Goal: Navigation & Orientation: Find specific page/section

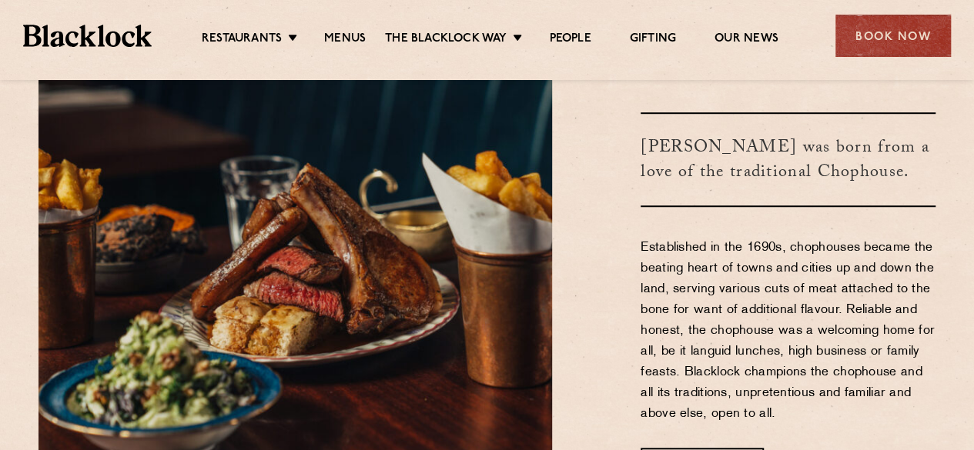
scroll to position [451, 0]
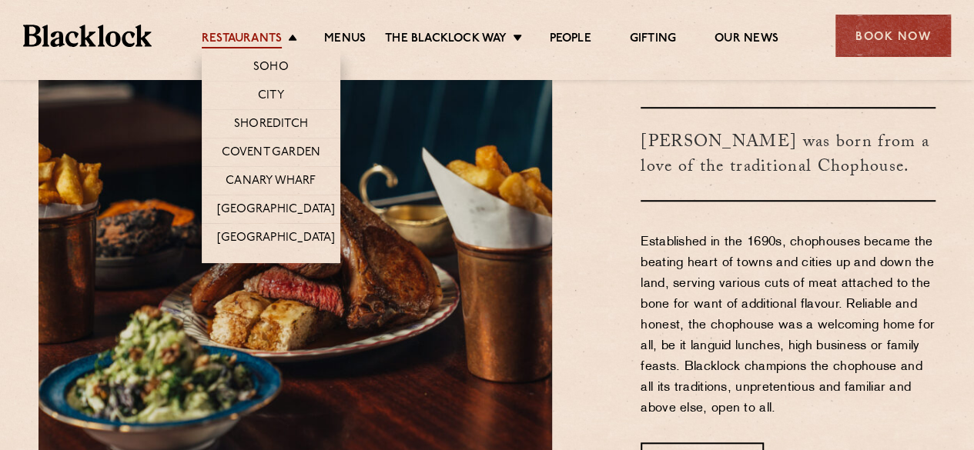
click at [261, 48] on link "Restaurants" at bounding box center [242, 40] width 80 height 17
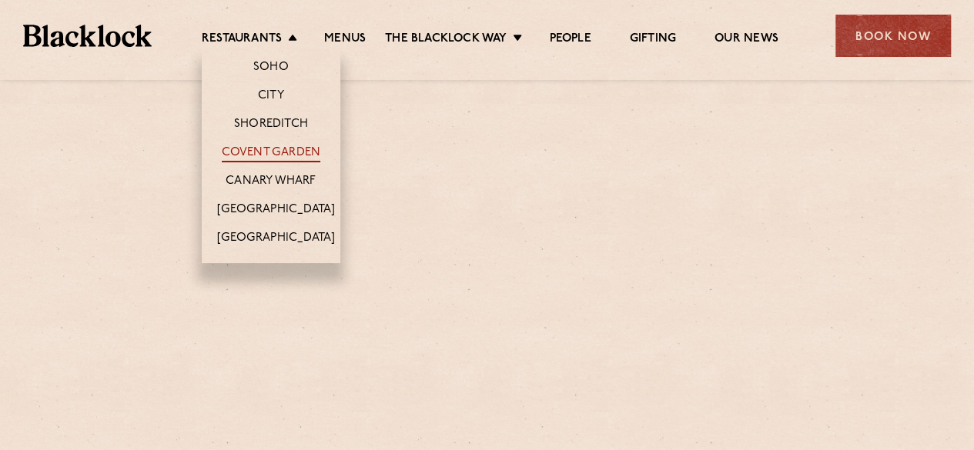
click at [279, 145] on link "Covent Garden" at bounding box center [271, 153] width 99 height 17
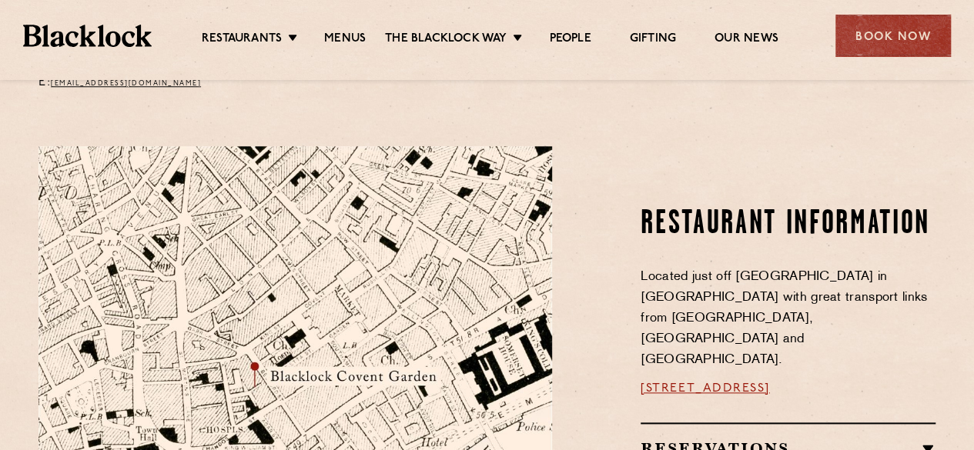
scroll to position [975, 0]
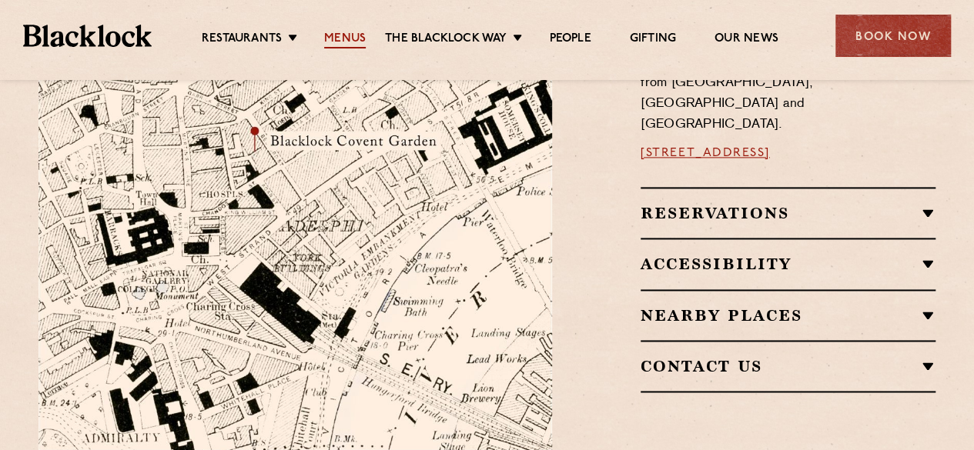
click at [346, 32] on link "Menus" at bounding box center [345, 40] width 42 height 17
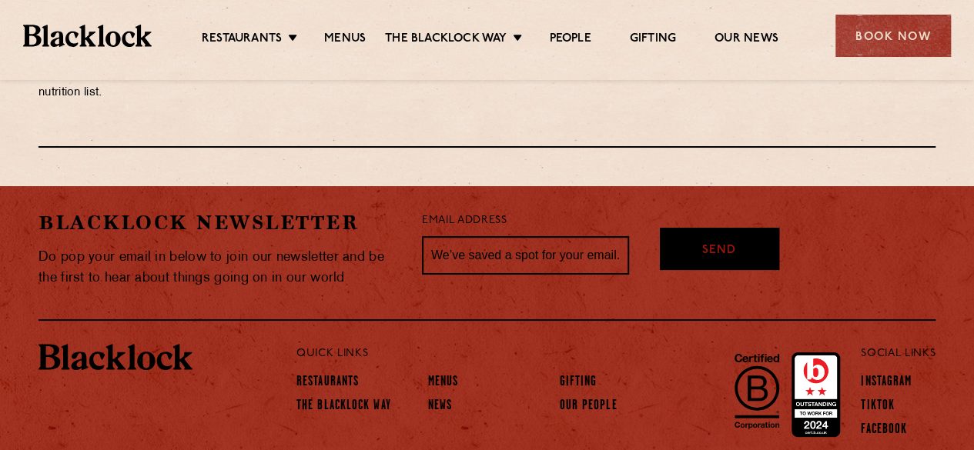
scroll to position [2867, 0]
